Goal: Answer question/provide support

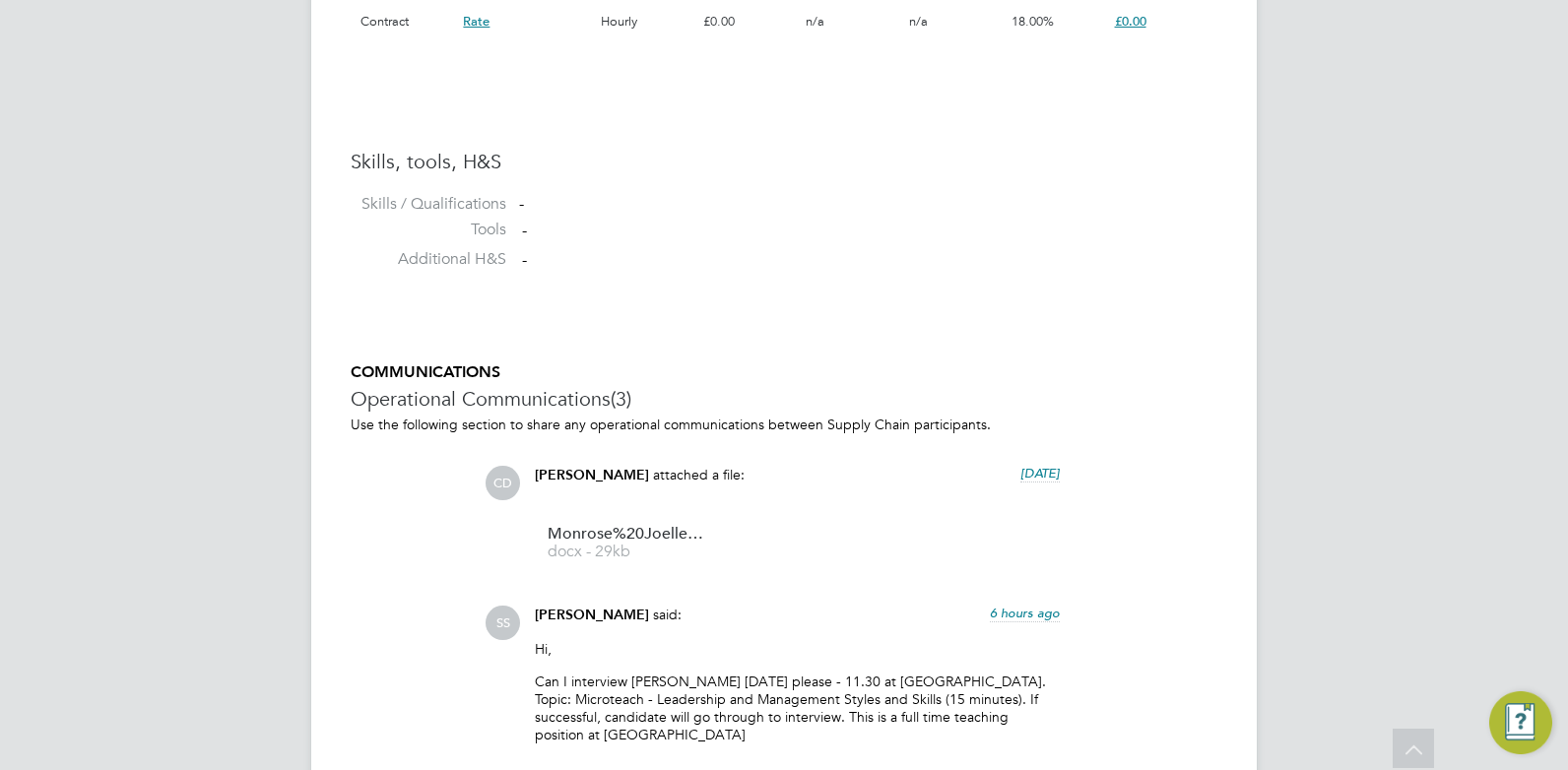
scroll to position [2133, 0]
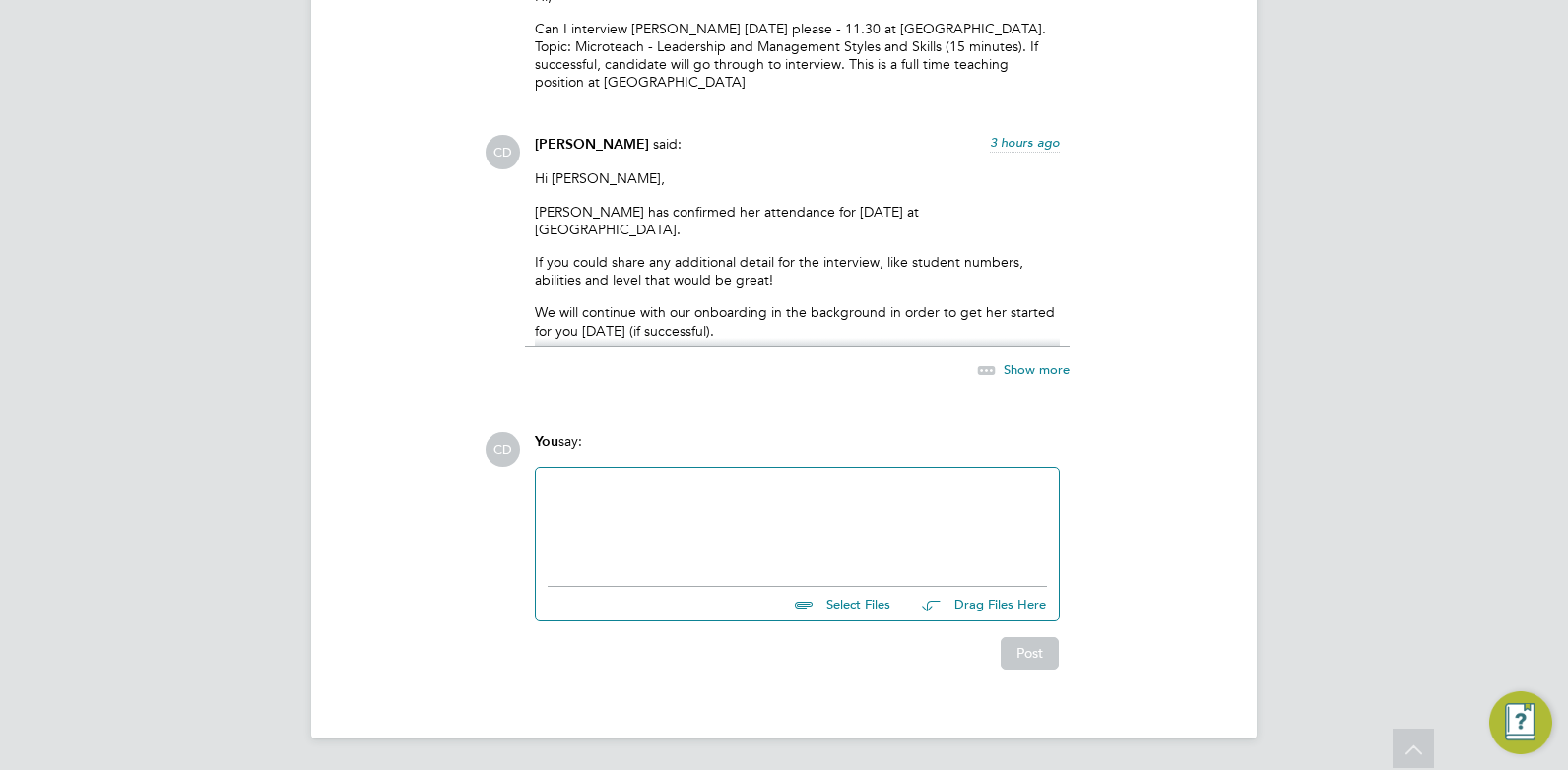
click at [1037, 372] on span "Show more" at bounding box center [1036, 370] width 66 height 17
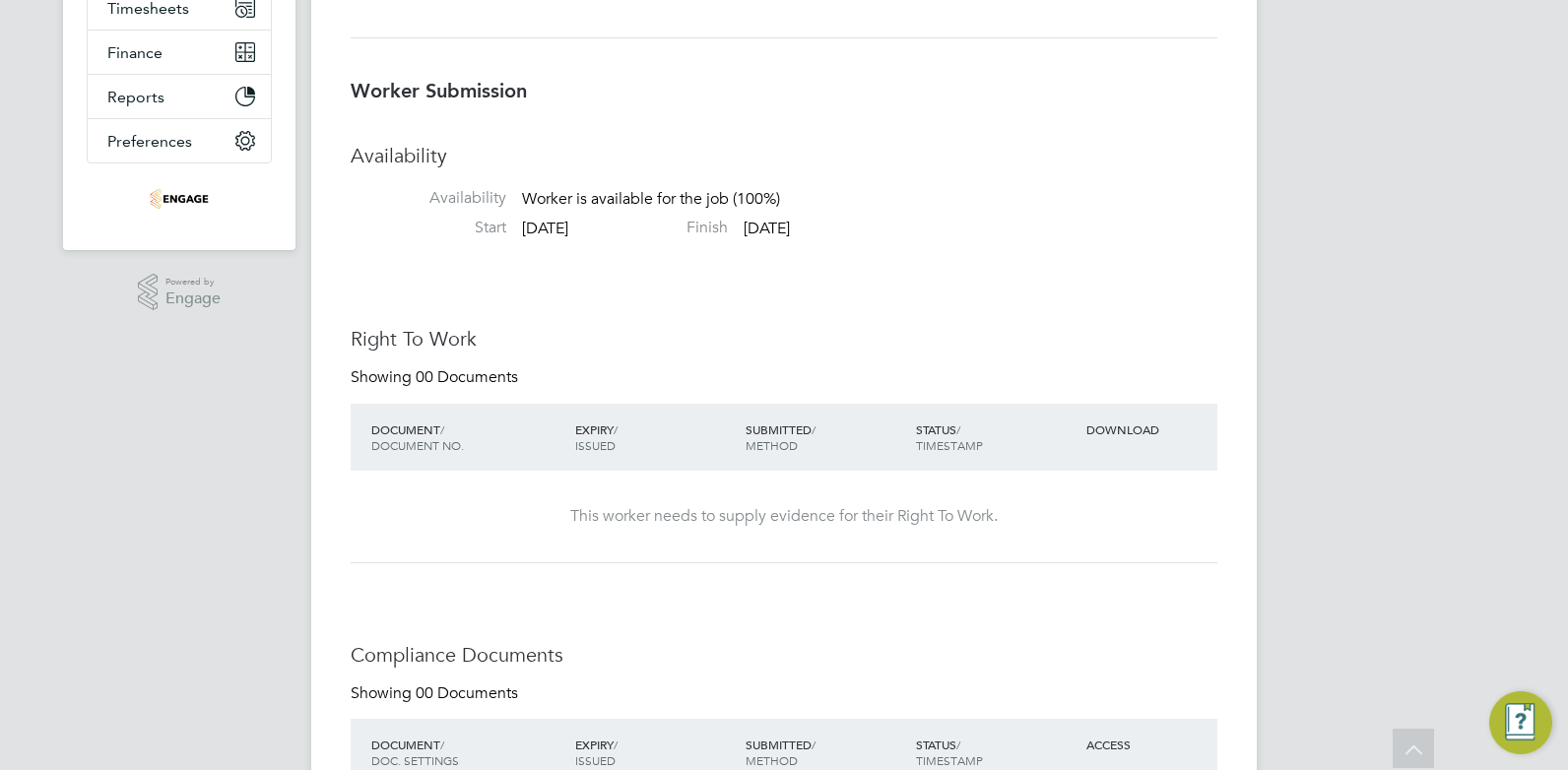
scroll to position [0, 0]
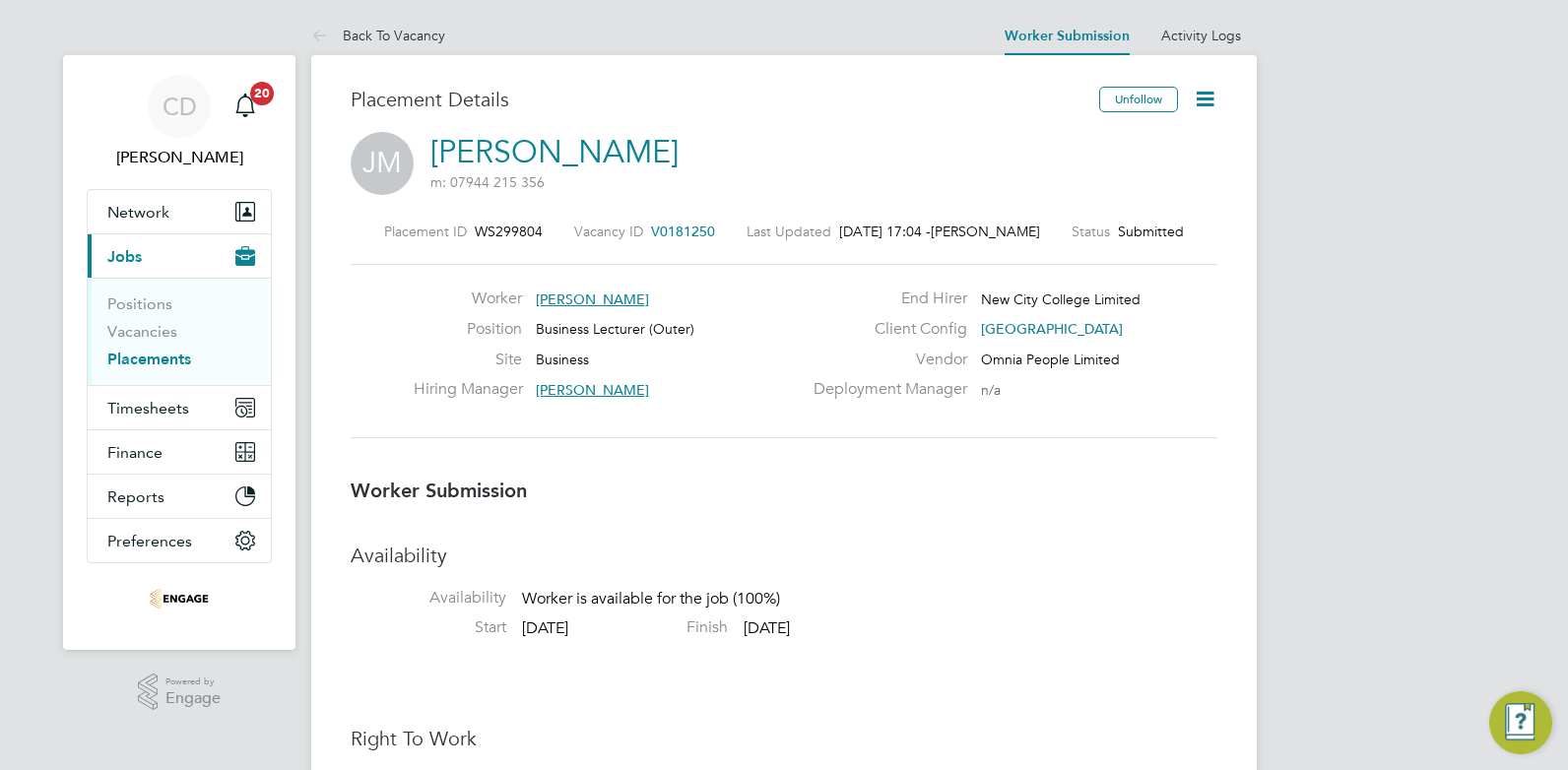
click at [547, 155] on link "[PERSON_NAME]" at bounding box center [555, 152] width 249 height 38
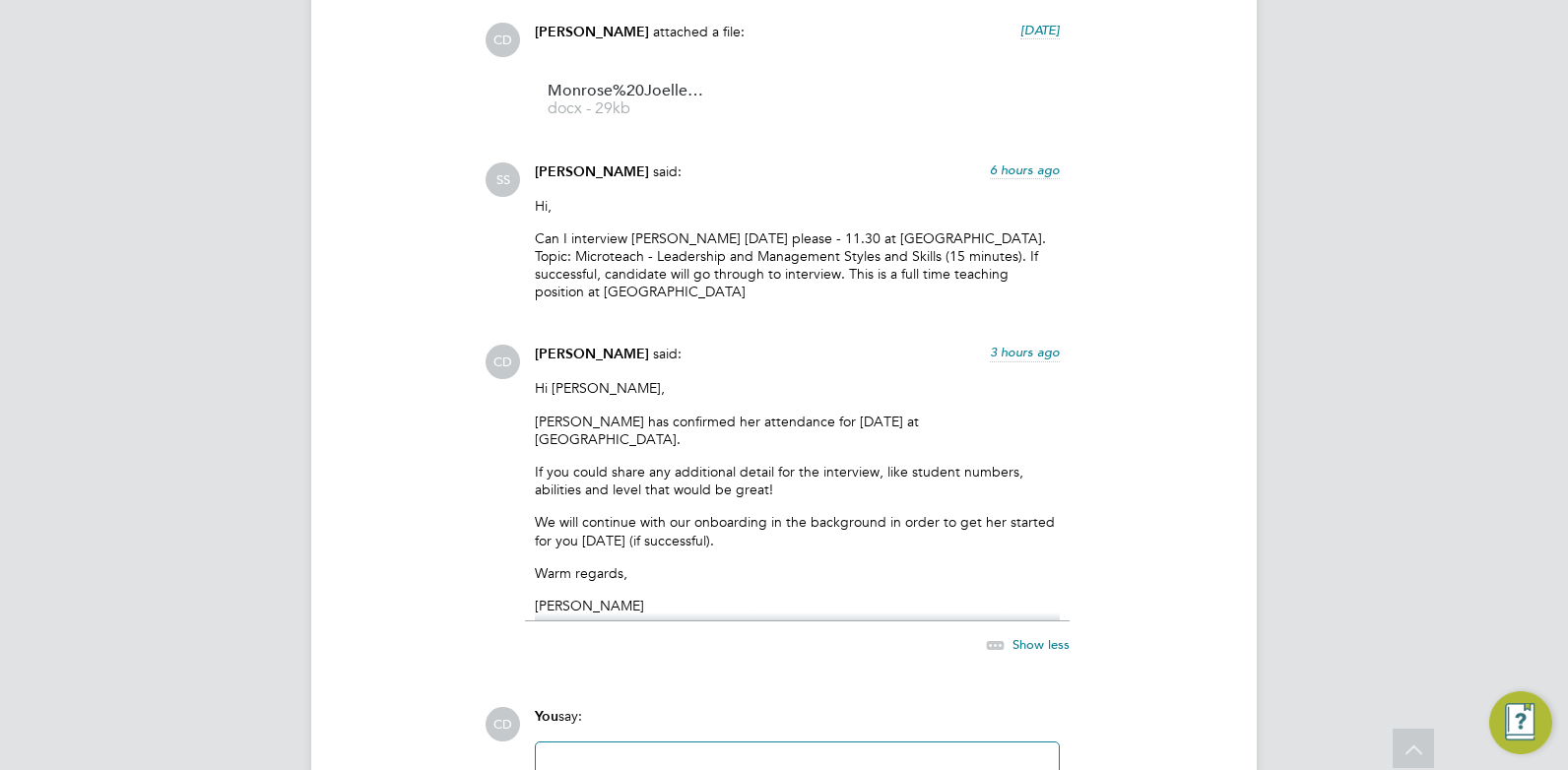
scroll to position [1847, 0]
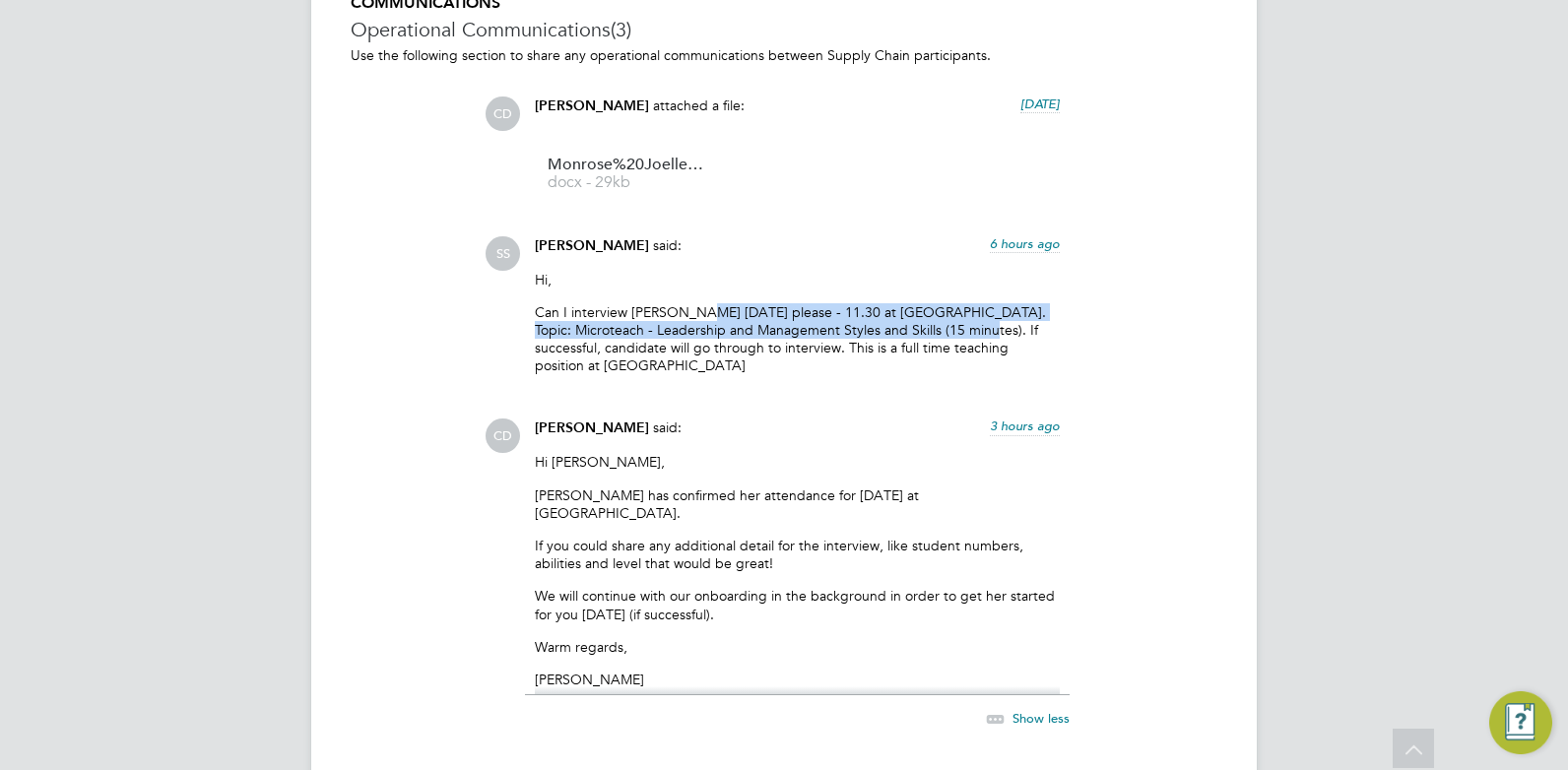
drag, startPoint x: 695, startPoint y: 311, endPoint x: 978, endPoint y: 331, distance: 283.7
click at [978, 331] on p "Can I interview [PERSON_NAME] [DATE] please - 11.30 at [GEOGRAPHIC_DATA]. Topic…" at bounding box center [797, 339] width 525 height 72
copy p "[DATE] please - 11.30 at [GEOGRAPHIC_DATA]. Topic: Microteach - Leadership and …"
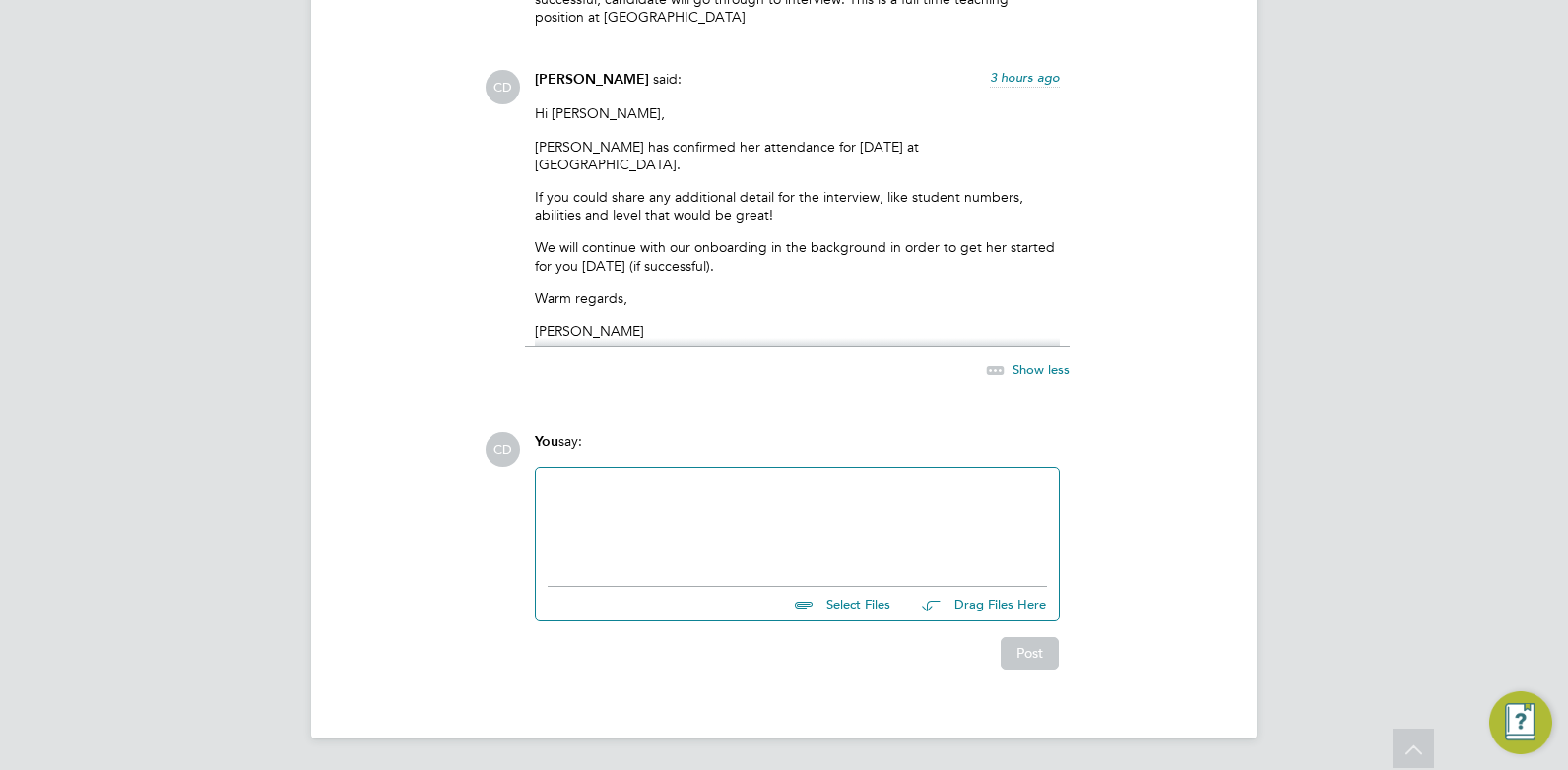
scroll to position [1680, 0]
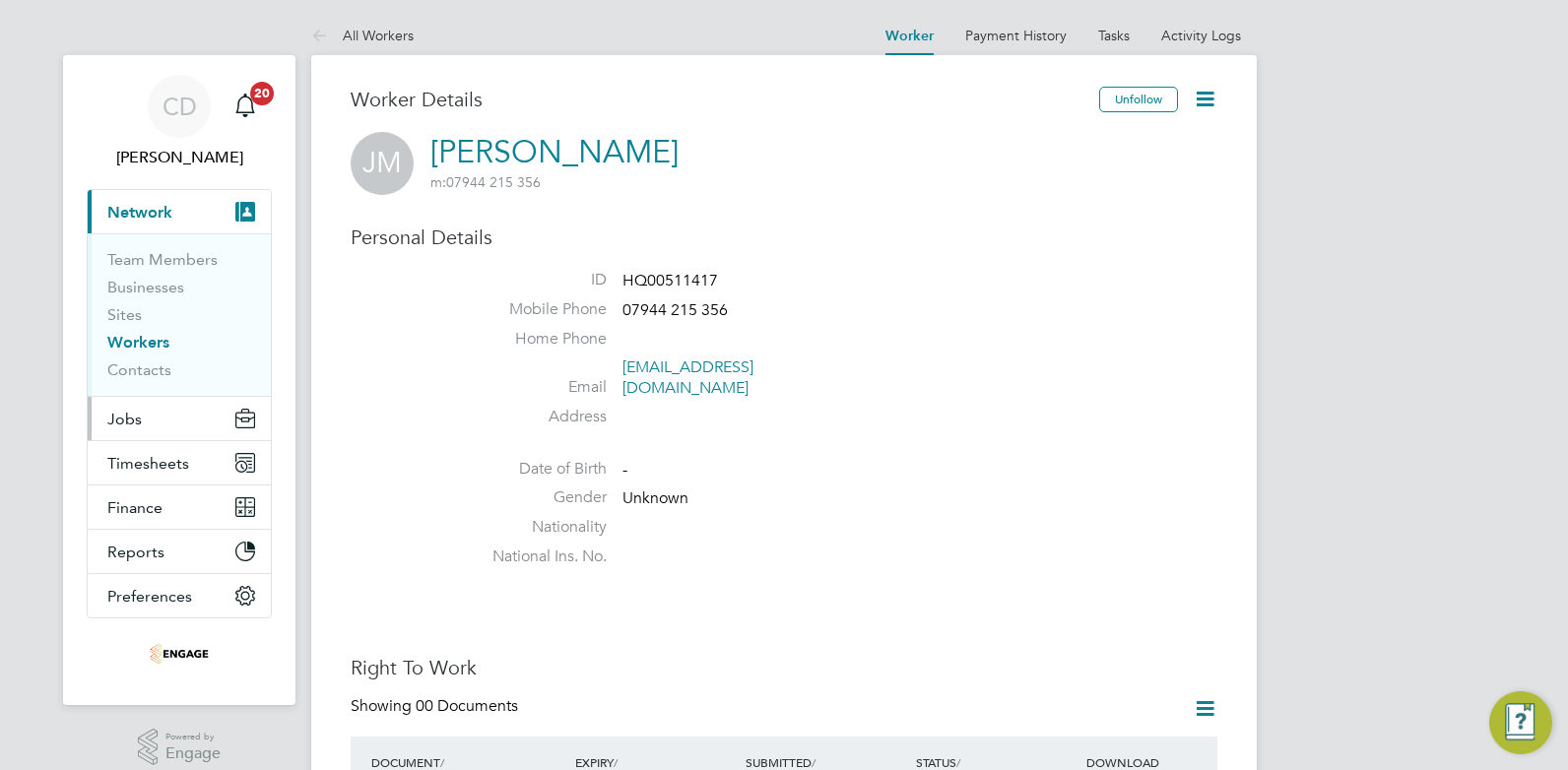
click at [115, 413] on span "Jobs" at bounding box center [124, 419] width 35 height 19
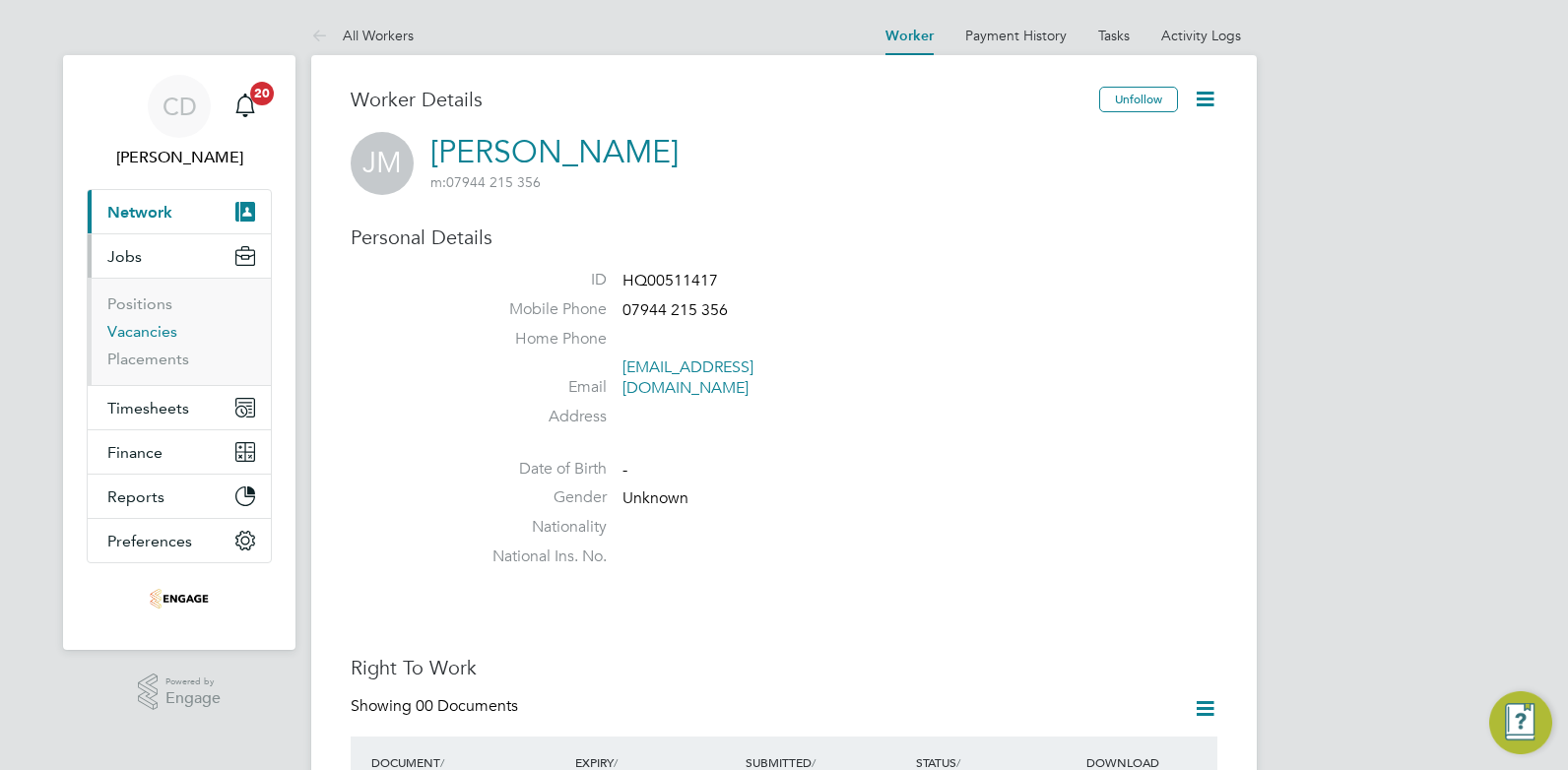
click at [139, 326] on link "Vacancies" at bounding box center [142, 331] width 70 height 19
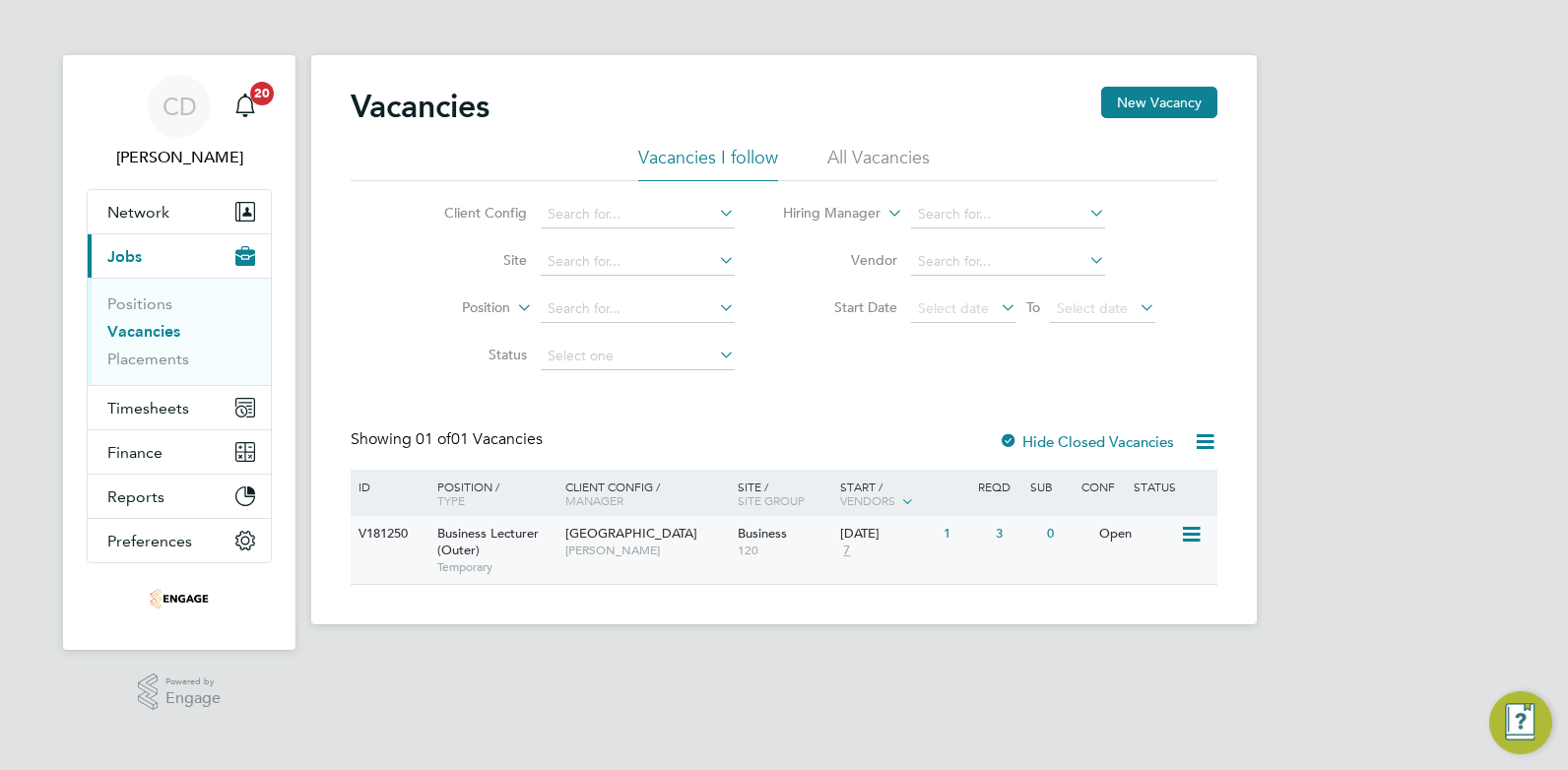
click at [596, 536] on span "[GEOGRAPHIC_DATA]" at bounding box center [631, 532] width 132 height 17
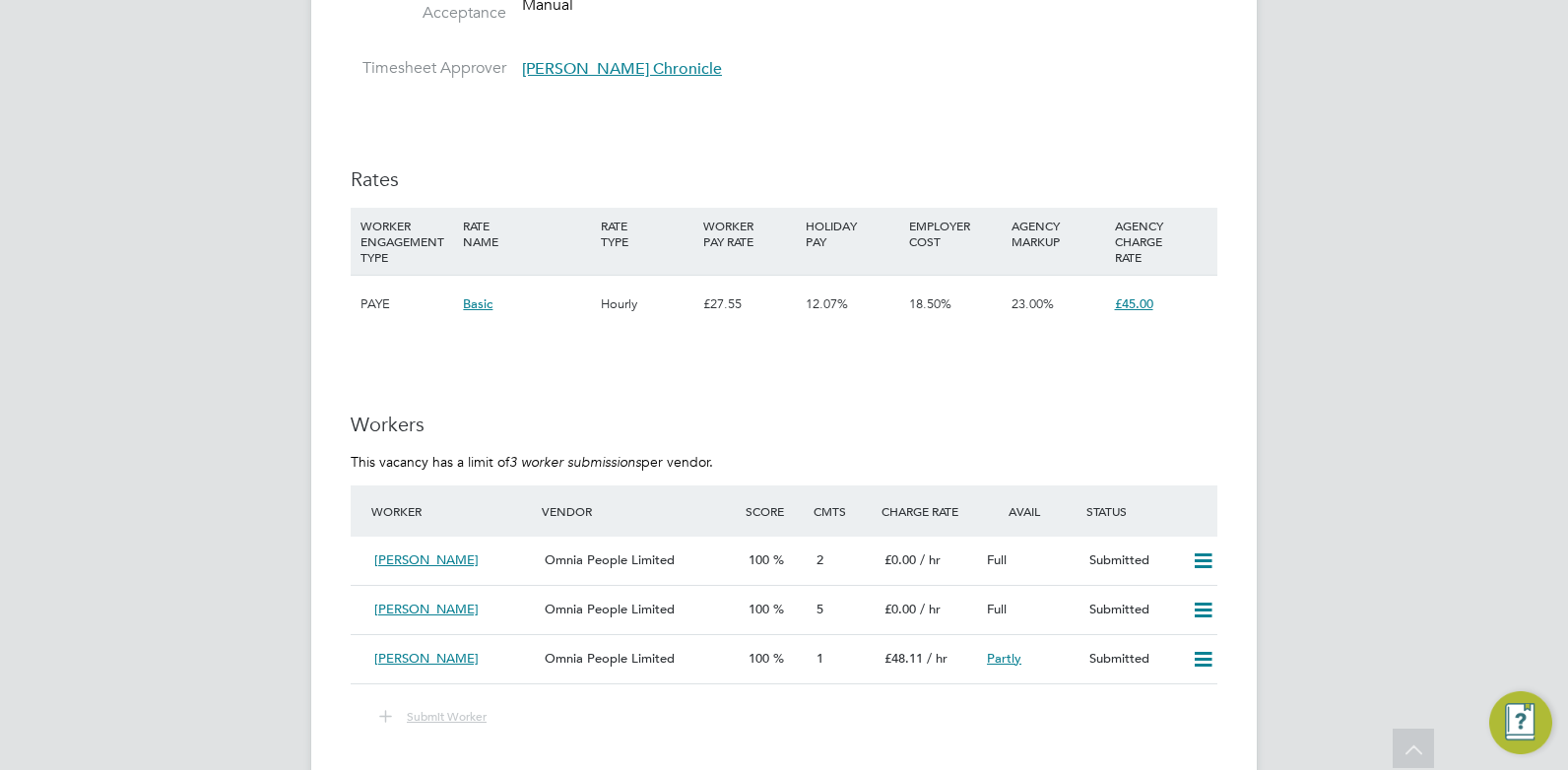
scroll to position [3112, 0]
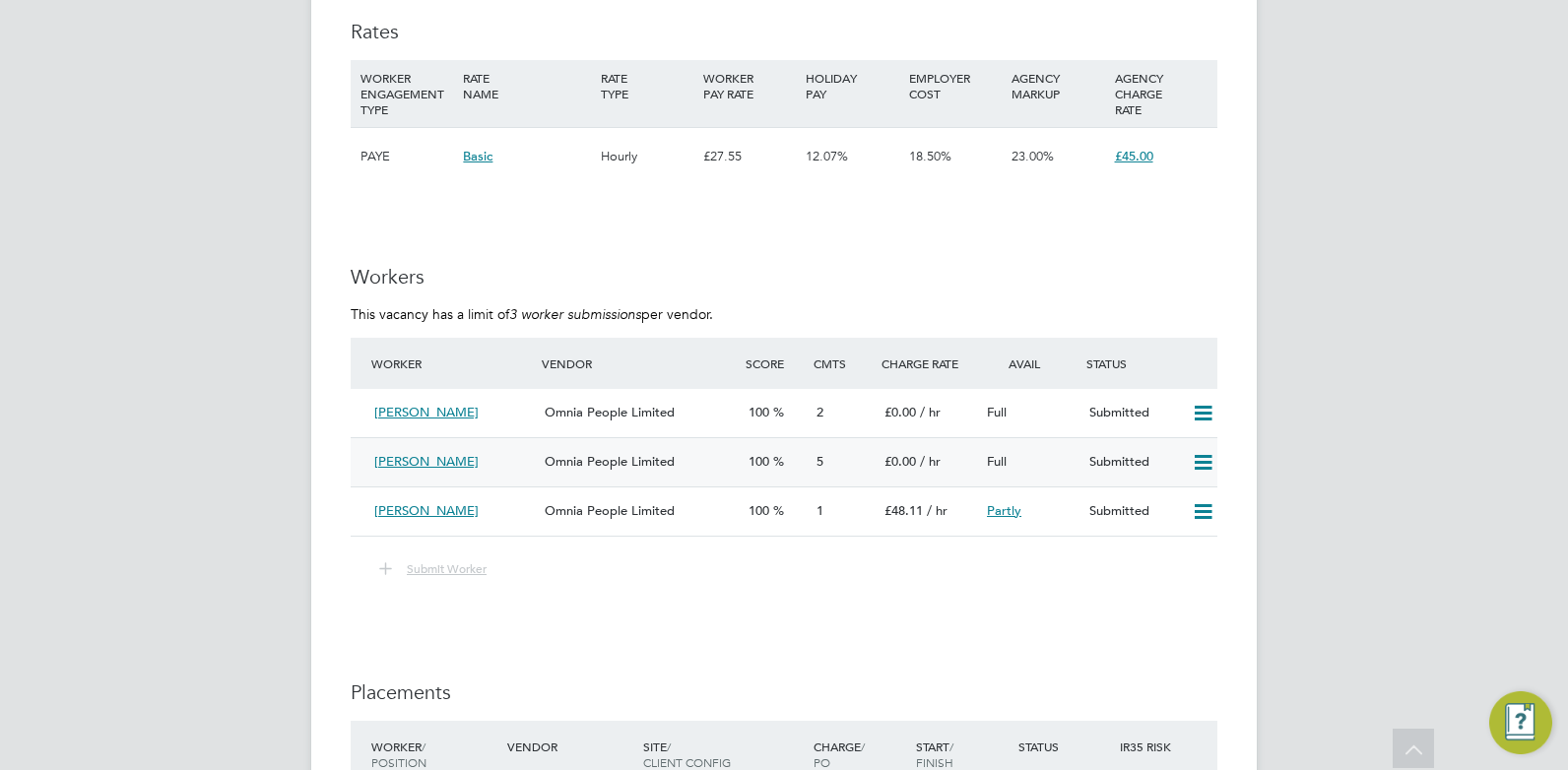
click at [504, 466] on div "[PERSON_NAME]" at bounding box center [452, 462] width 171 height 33
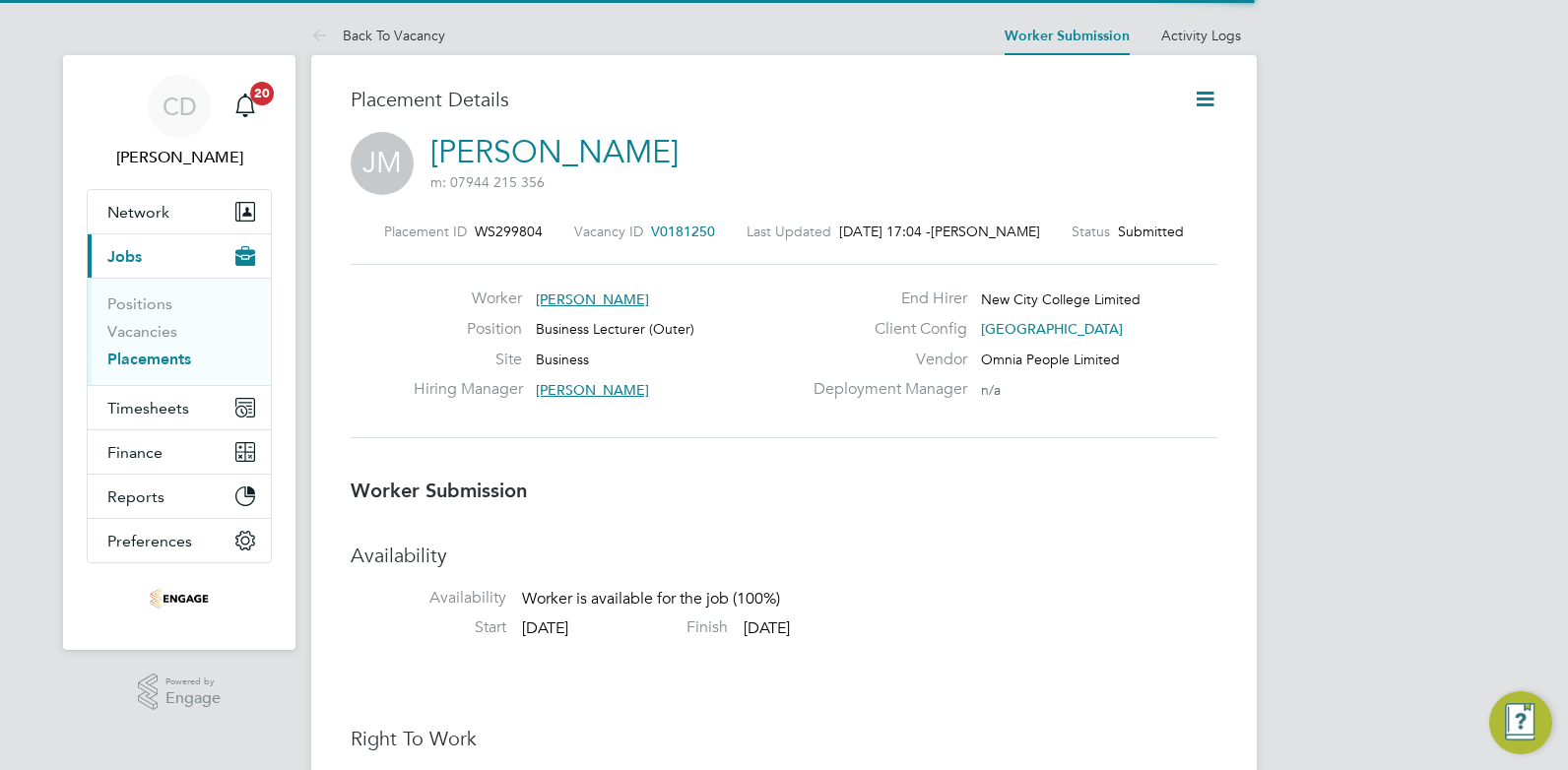
scroll to position [10, 10]
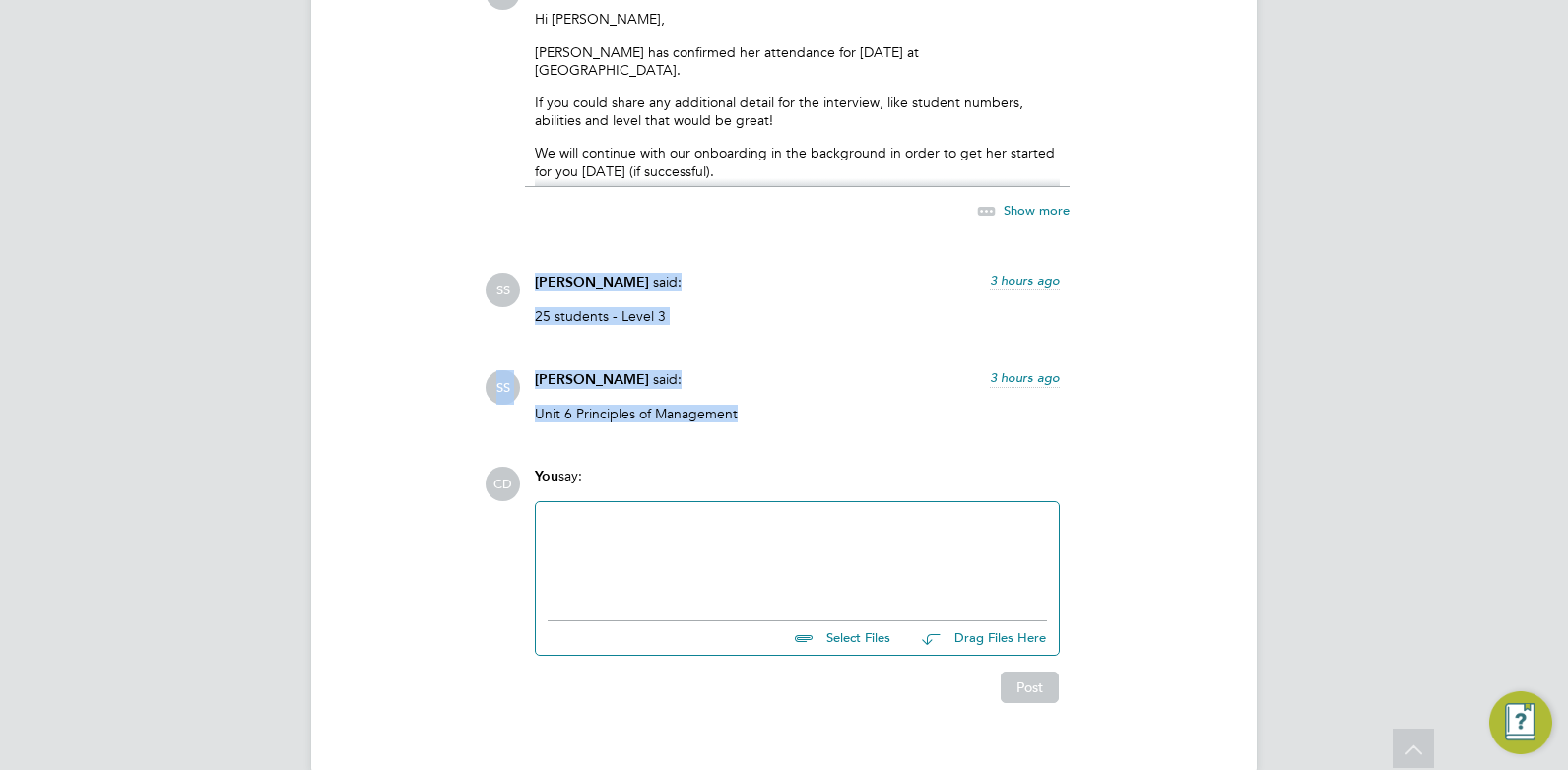
drag, startPoint x: 536, startPoint y: 281, endPoint x: 751, endPoint y: 425, distance: 258.8
click at [751, 425] on div "CD Claire Duggan attached a file: 2 days ago Monrose%20Joelle%20HQ00511417 docx…" at bounding box center [851, 44] width 733 height 784
copy div "Shabnam Shaheen said: 3 hours ago 25 students - Level 3 Show more SS Shabnam Sh…"
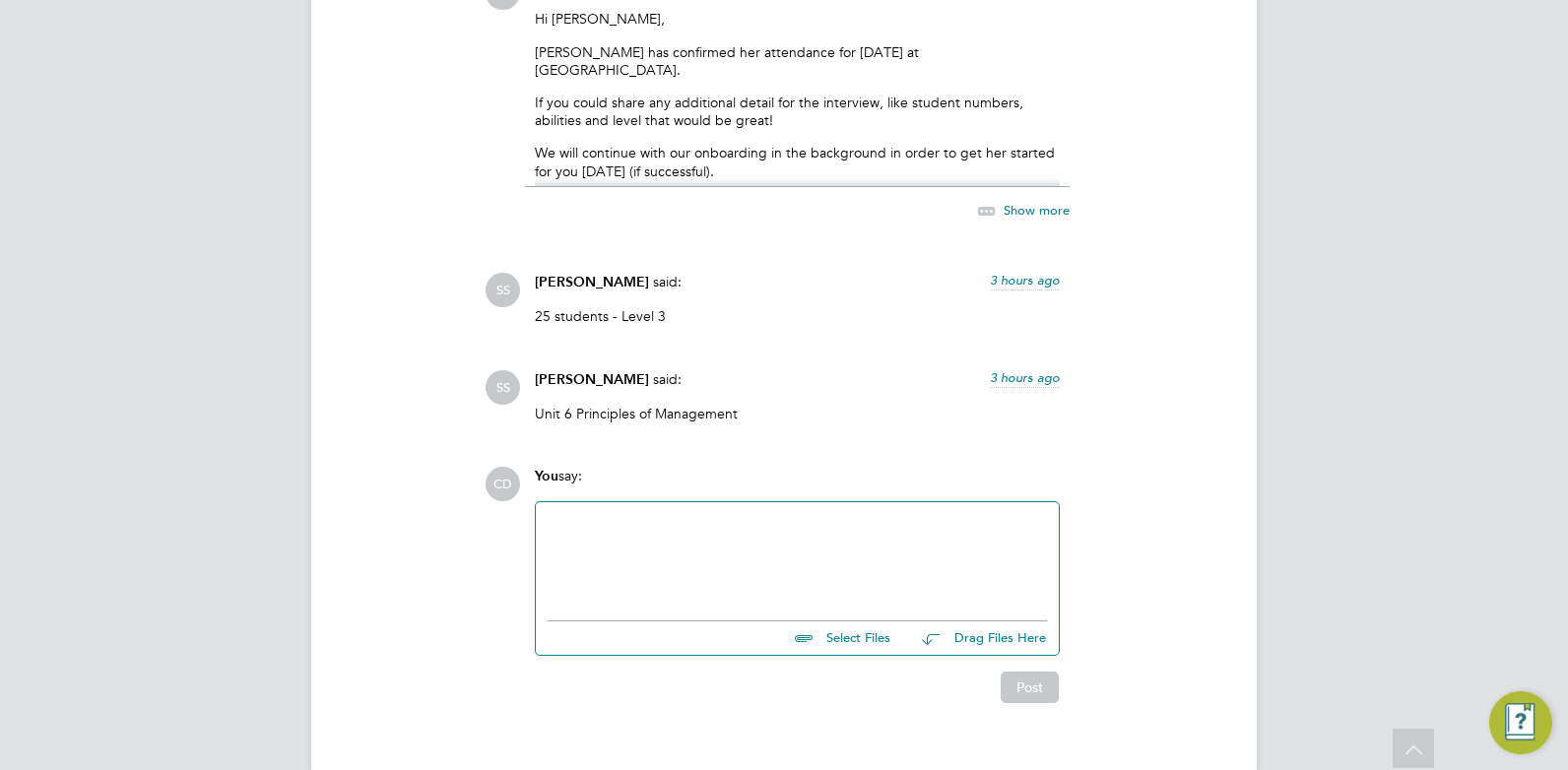
click at [618, 541] on div at bounding box center [797, 556] width 499 height 85
click at [1011, 684] on button "Post" at bounding box center [1030, 687] width 58 height 32
